Goal: Download file/media

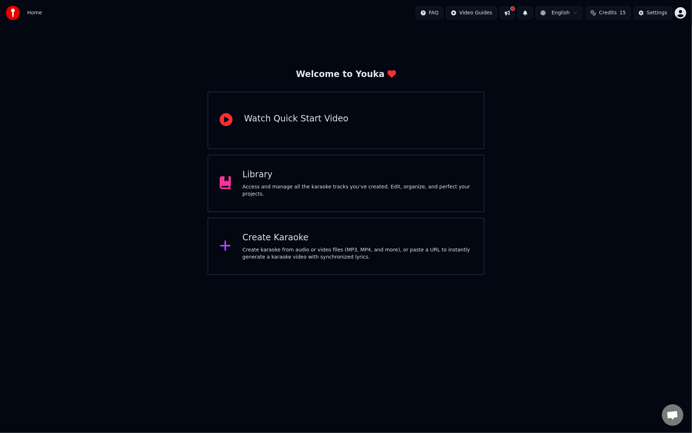
click at [320, 209] on div "Library Access and manage all the karaoke tracks you’ve created. Edit, organize…" at bounding box center [346, 183] width 277 height 57
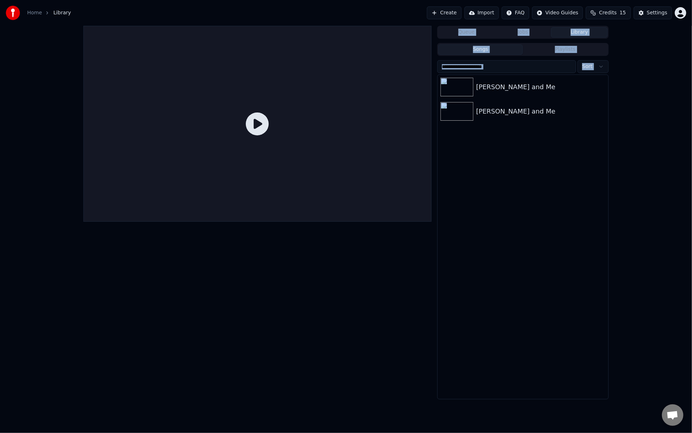
click at [320, 209] on div at bounding box center [257, 124] width 348 height 196
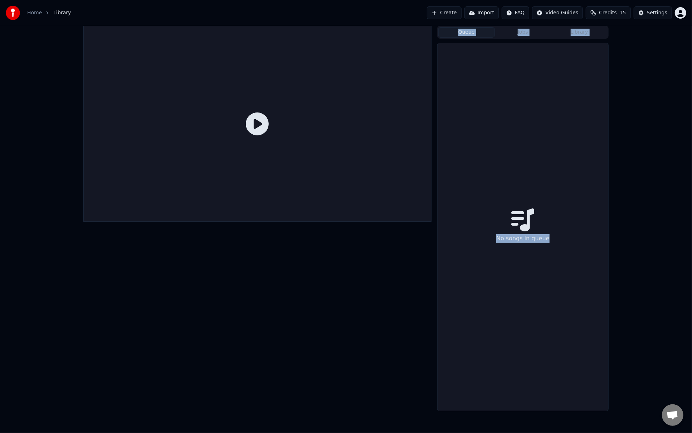
click at [473, 34] on button "Queue" at bounding box center [467, 32] width 57 height 10
click at [526, 34] on button "Jobs" at bounding box center [523, 32] width 57 height 10
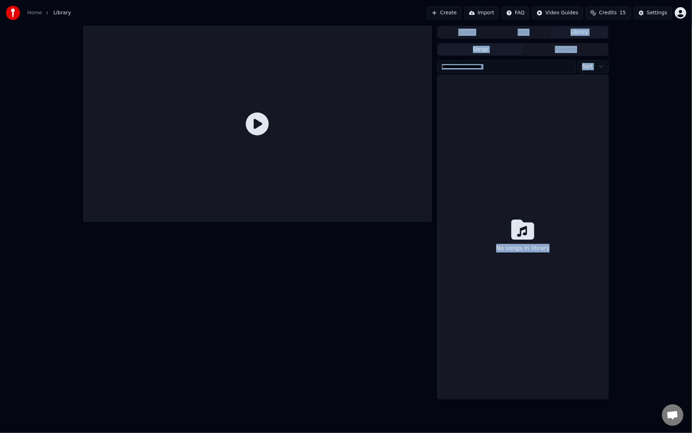
click at [567, 32] on button "Library" at bounding box center [579, 32] width 57 height 10
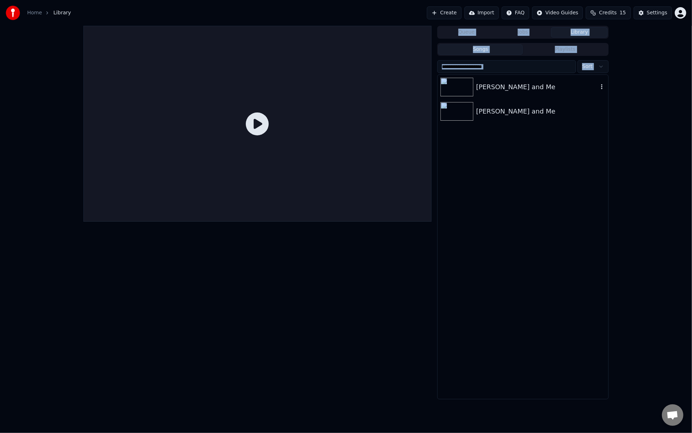
click at [604, 85] on icon "button" at bounding box center [602, 87] width 7 height 6
click at [602, 145] on div "Delete" at bounding box center [604, 145] width 55 height 11
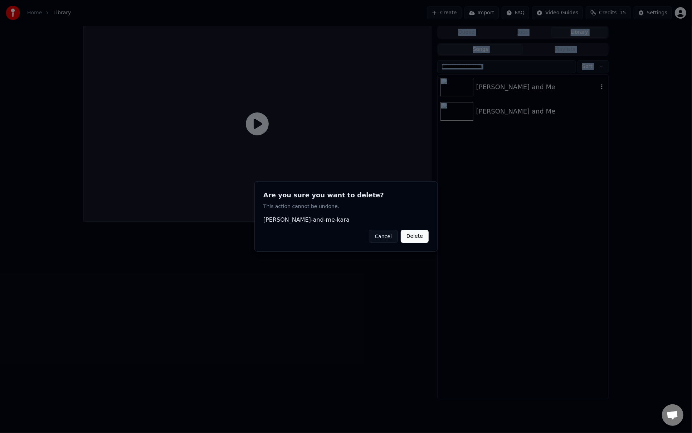
click at [416, 237] on button "Delete" at bounding box center [415, 236] width 28 height 13
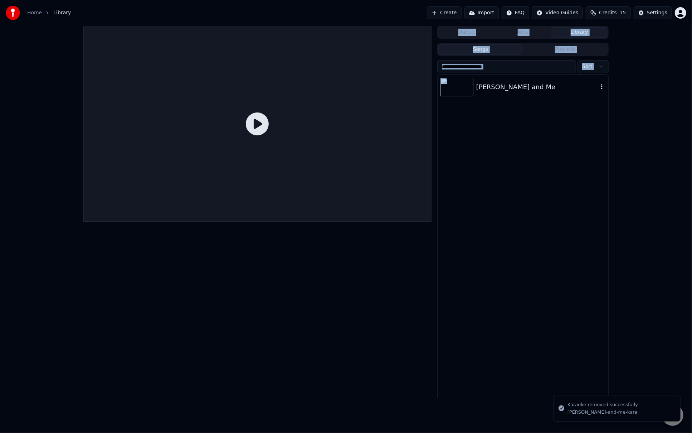
click at [604, 86] on icon "button" at bounding box center [602, 87] width 7 height 6
click at [597, 145] on div "Delete" at bounding box center [604, 145] width 55 height 11
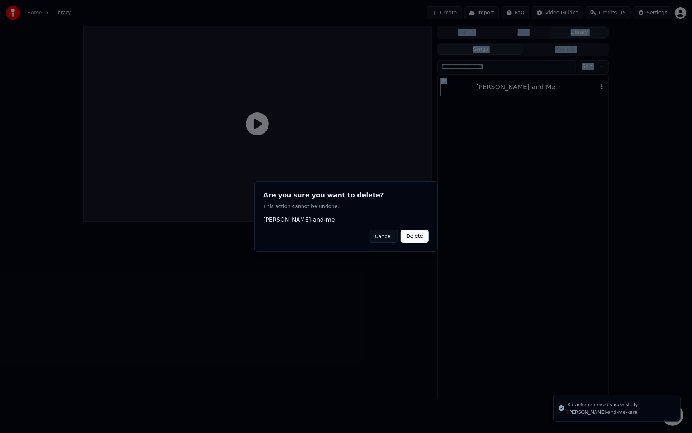
click at [419, 235] on button "Delete" at bounding box center [415, 236] width 28 height 13
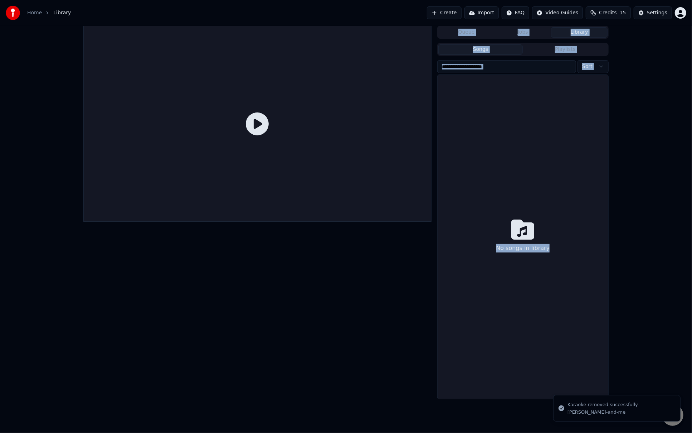
click at [456, 11] on button "Create" at bounding box center [444, 12] width 35 height 13
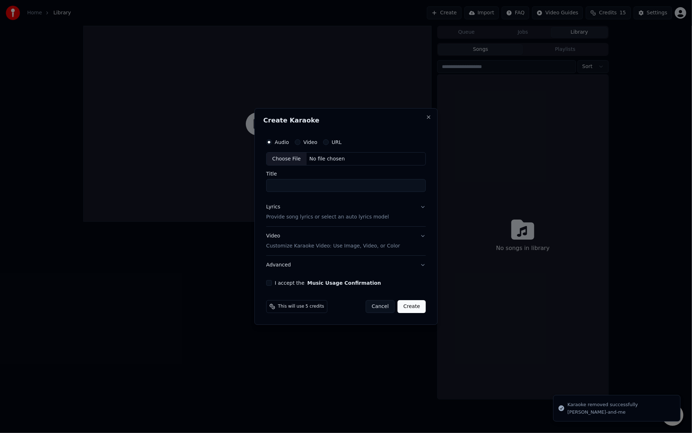
click at [288, 158] on div "Choose File" at bounding box center [287, 159] width 40 height 13
type input "**********"
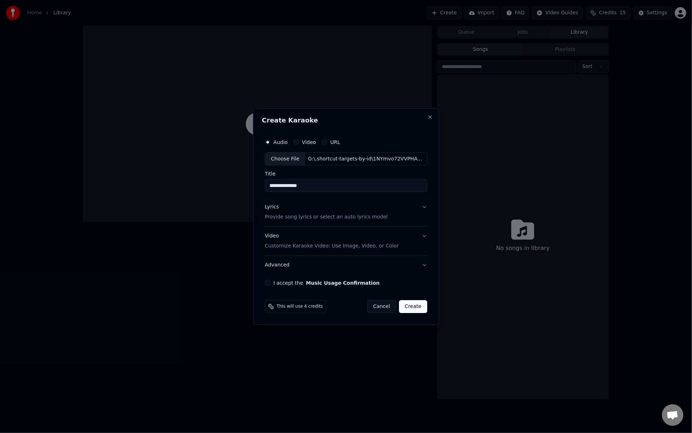
click at [425, 208] on button "Lyrics Provide song lyrics or select an auto lyrics model" at bounding box center [346, 212] width 163 height 29
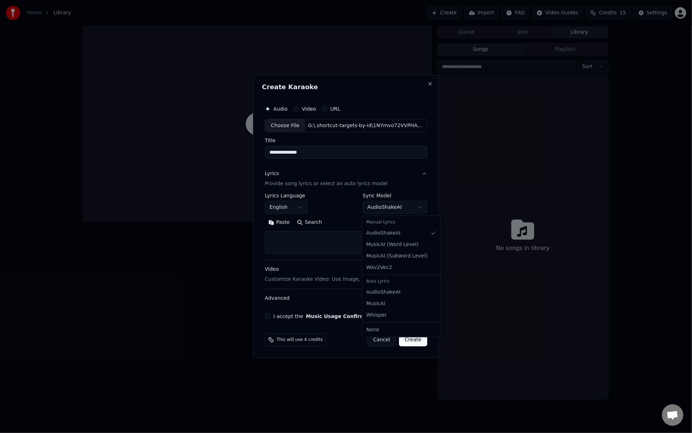
click at [376, 208] on body "**********" at bounding box center [346, 216] width 692 height 433
select select "**********"
click at [281, 222] on button "Paste" at bounding box center [279, 222] width 29 height 11
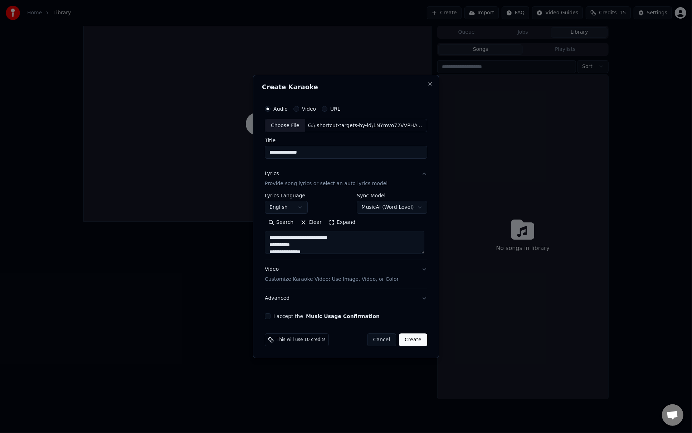
click at [332, 266] on div "Video Customize Karaoke Video: Use Image, Video, or Color" at bounding box center [332, 274] width 134 height 17
type textarea "**********"
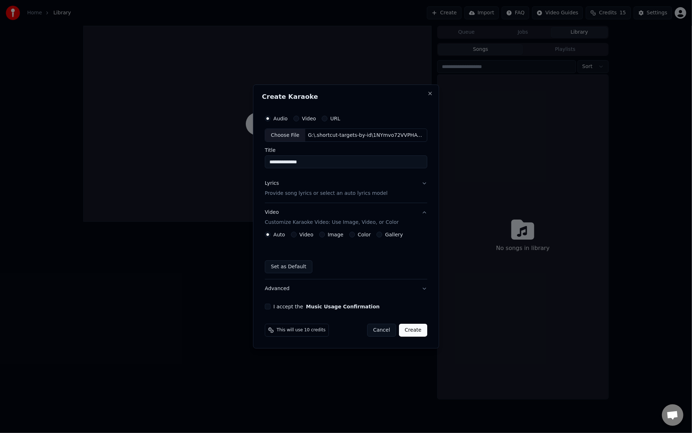
click at [293, 233] on button "Video" at bounding box center [294, 235] width 6 height 6
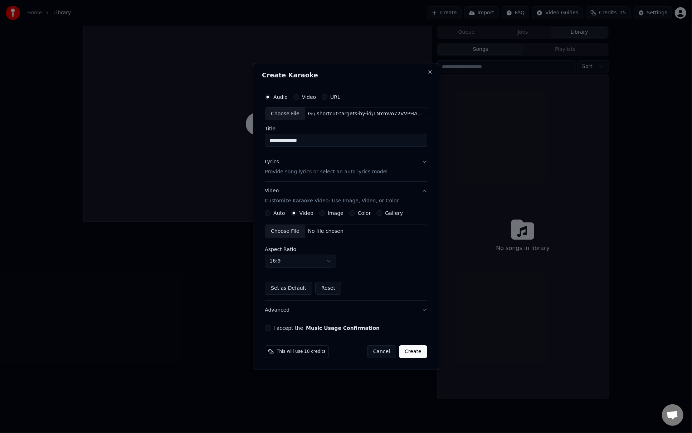
click at [281, 232] on div "Choose File" at bounding box center [285, 231] width 40 height 13
click at [271, 330] on button "I accept the Music Usage Confirmation" at bounding box center [268, 328] width 6 height 6
click at [423, 164] on button "Lyrics Provide song lyrics or select an auto lyrics model" at bounding box center [346, 167] width 163 height 29
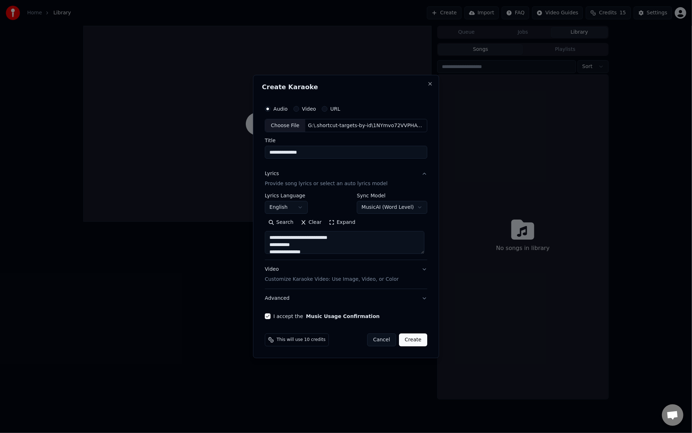
click at [417, 337] on button "Create" at bounding box center [413, 339] width 28 height 13
type textarea "**********"
select select "**********"
select select
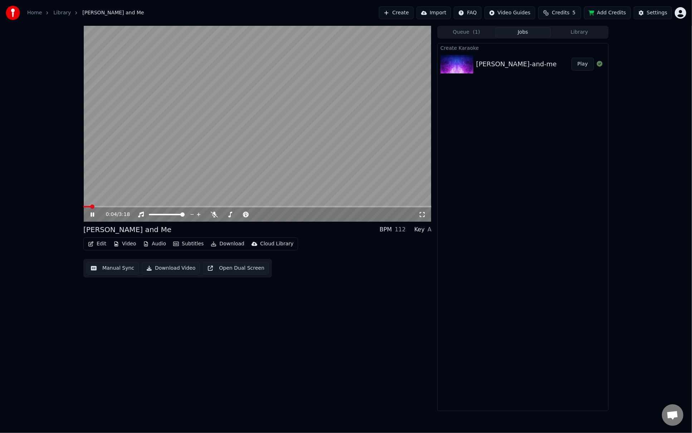
click at [254, 157] on video at bounding box center [257, 124] width 348 height 196
click at [155, 212] on div at bounding box center [174, 214] width 58 height 7
click at [154, 217] on div at bounding box center [174, 214] width 58 height 7
click at [104, 245] on button "Edit" at bounding box center [97, 244] width 24 height 10
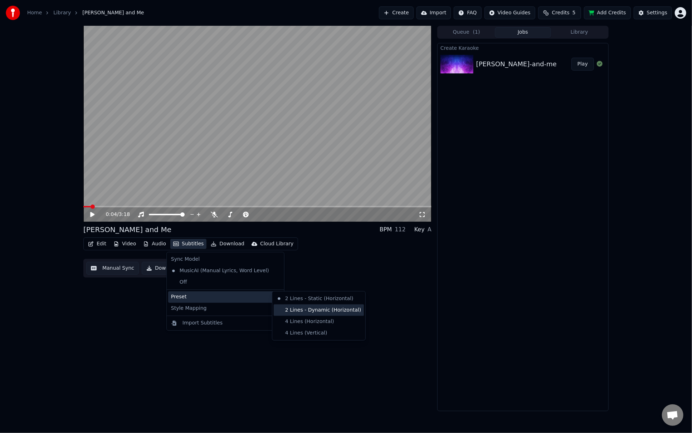
click at [279, 309] on div "2 Lines - Dynamic (Horizontal)" at bounding box center [319, 309] width 90 height 11
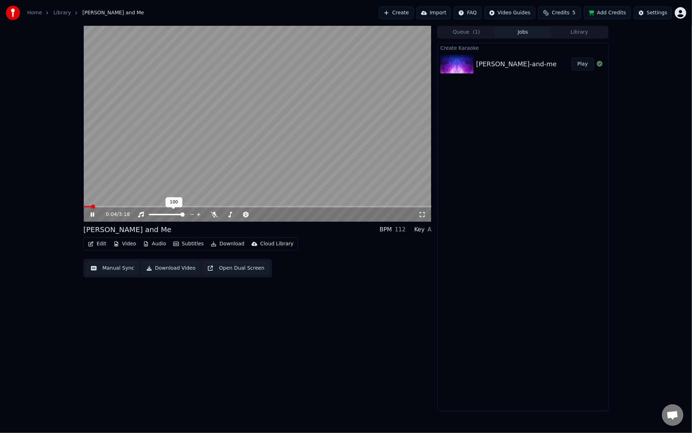
click at [155, 215] on div at bounding box center [174, 214] width 58 height 7
click at [157, 214] on span at bounding box center [153, 214] width 9 height 1
click at [213, 213] on icon at bounding box center [214, 215] width 7 height 6
click at [227, 216] on div at bounding box center [247, 214] width 58 height 7
click at [231, 214] on span at bounding box center [240, 214] width 36 height 1
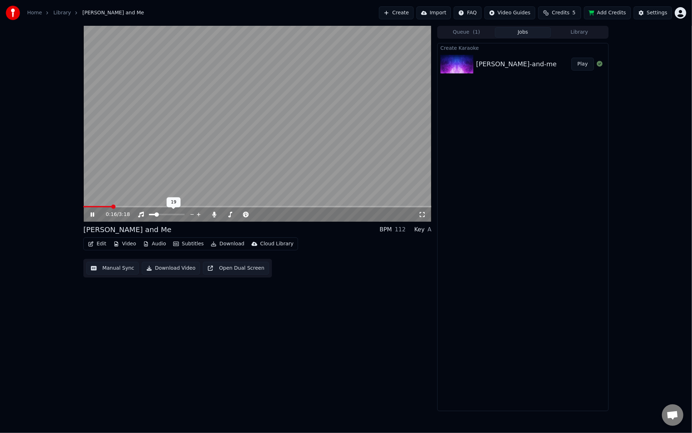
click at [155, 214] on span at bounding box center [152, 214] width 7 height 1
click at [83, 206] on span at bounding box center [84, 206] width 2 height 1
click at [268, 143] on video at bounding box center [257, 124] width 348 height 196
click at [153, 214] on span at bounding box center [155, 214] width 4 height 4
click at [226, 214] on span at bounding box center [228, 214] width 4 height 4
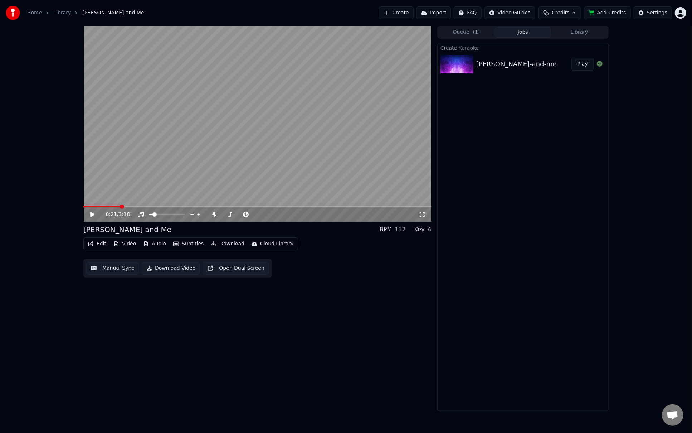
click at [96, 213] on icon at bounding box center [97, 215] width 17 height 6
click at [122, 206] on span at bounding box center [108, 206] width 50 height 1
click at [109, 204] on video at bounding box center [257, 124] width 348 height 196
click at [109, 206] on span at bounding box center [96, 206] width 26 height 1
click at [92, 214] on icon at bounding box center [92, 214] width 4 height 5
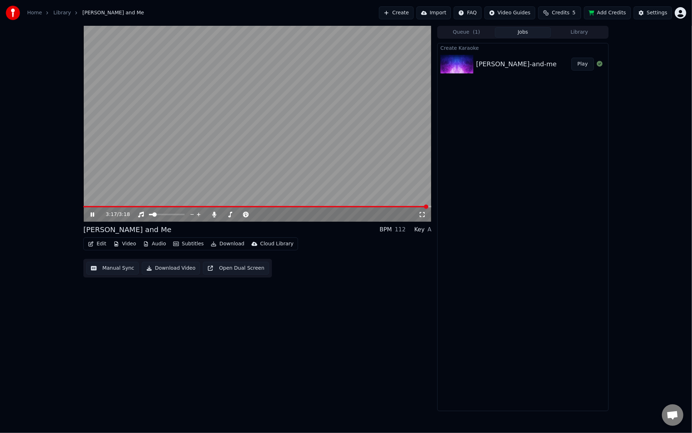
click at [92, 213] on icon at bounding box center [97, 215] width 17 height 6
drag, startPoint x: 166, startPoint y: 213, endPoint x: 190, endPoint y: 212, distance: 24.0
click at [190, 212] on div at bounding box center [174, 214] width 58 height 7
click at [185, 214] on span at bounding box center [182, 214] width 4 height 4
click at [228, 214] on span at bounding box center [229, 214] width 4 height 4
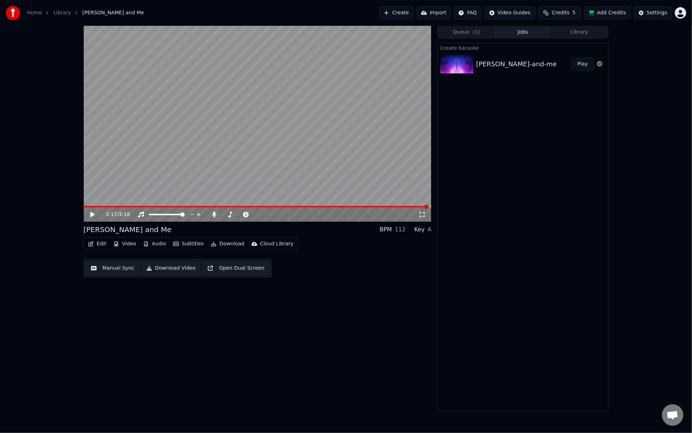
click at [103, 207] on span at bounding box center [256, 206] width 346 height 1
click at [93, 214] on icon at bounding box center [92, 214] width 4 height 5
click at [93, 214] on icon at bounding box center [93, 214] width 4 height 4
click at [93, 215] on icon at bounding box center [92, 214] width 4 height 5
click at [93, 215] on icon at bounding box center [93, 214] width 4 height 4
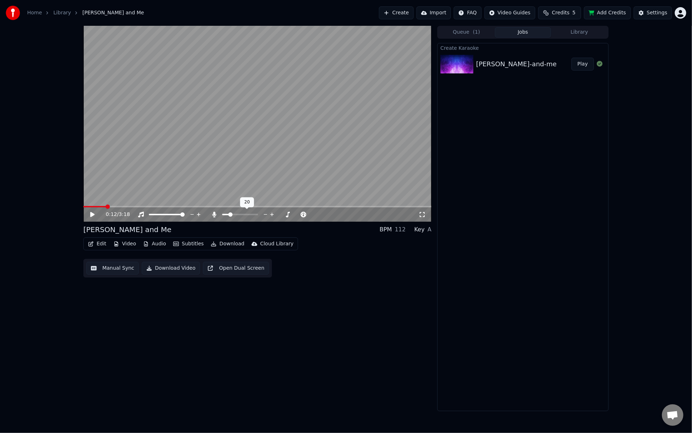
click at [229, 213] on span at bounding box center [230, 214] width 4 height 4
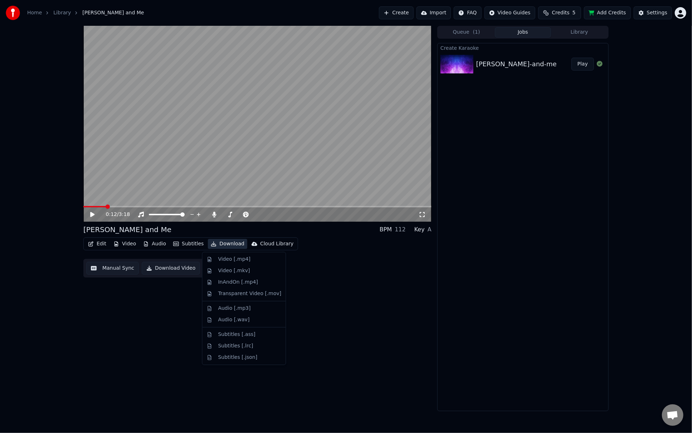
click at [231, 243] on button "Download" at bounding box center [227, 244] width 39 height 10
click at [259, 260] on div "Video [.mp4]" at bounding box center [249, 259] width 63 height 7
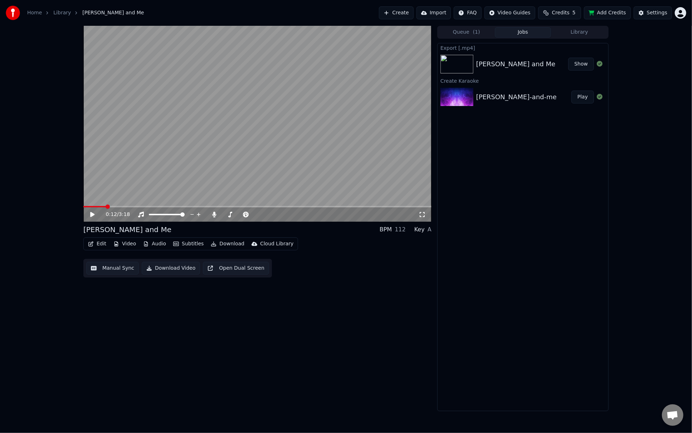
click at [536, 67] on div "[PERSON_NAME] and Me" at bounding box center [523, 64] width 92 height 10
click at [583, 66] on button "Show" at bounding box center [582, 64] width 26 height 13
click at [445, 23] on div "Home Library [PERSON_NAME] and Me Create Import FAQ Video Guides Credits 5 Add …" at bounding box center [346, 13] width 692 height 26
click at [225, 214] on span at bounding box center [227, 214] width 4 height 4
click at [228, 214] on span at bounding box center [229, 214] width 4 height 4
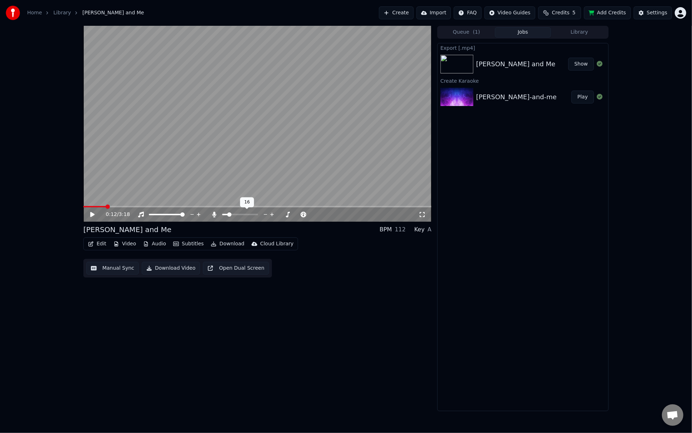
click at [228, 214] on span at bounding box center [229, 214] width 4 height 4
click at [228, 216] on span at bounding box center [229, 214] width 4 height 4
click at [226, 214] on span at bounding box center [228, 214] width 4 height 4
click at [270, 213] on icon at bounding box center [272, 214] width 7 height 7
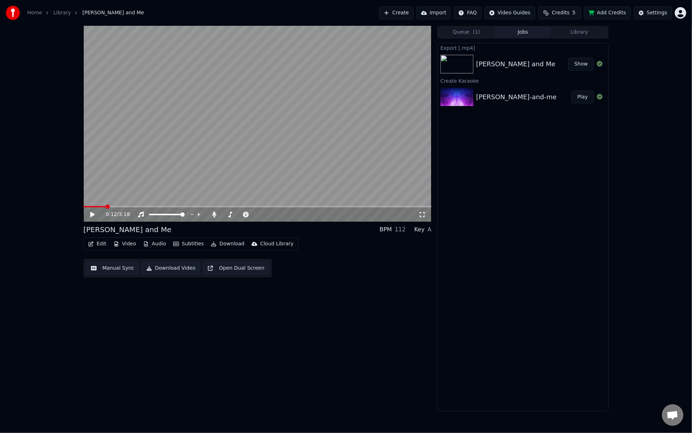
click at [226, 241] on button "Download" at bounding box center [227, 244] width 39 height 10
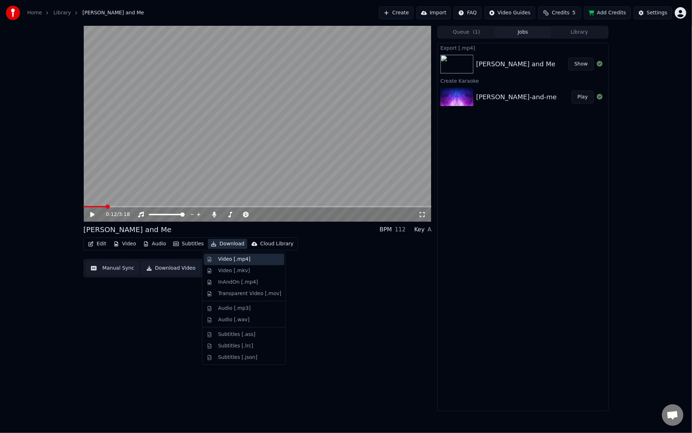
click at [230, 259] on div "Video [.mp4]" at bounding box center [234, 259] width 32 height 7
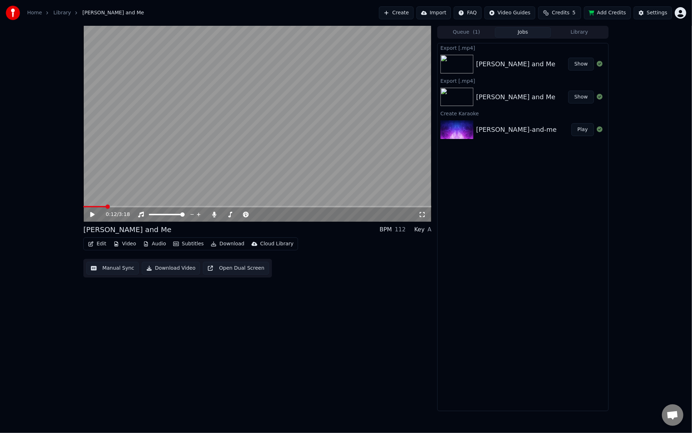
click at [580, 67] on button "Show" at bounding box center [582, 64] width 26 height 13
